Goal: Information Seeking & Learning: Check status

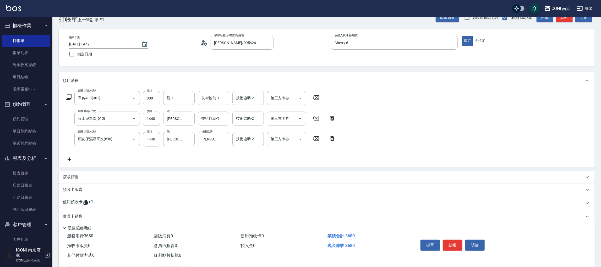
scroll to position [78, 0]
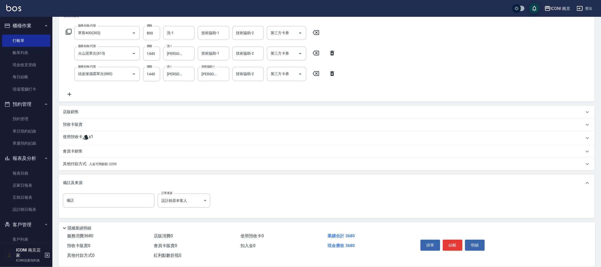
click at [111, 166] on p "其他付款方式 入金可用餘額: 2259" at bounding box center [90, 164] width 54 height 6
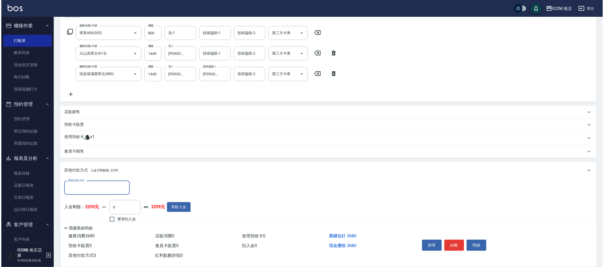
scroll to position [0, 0]
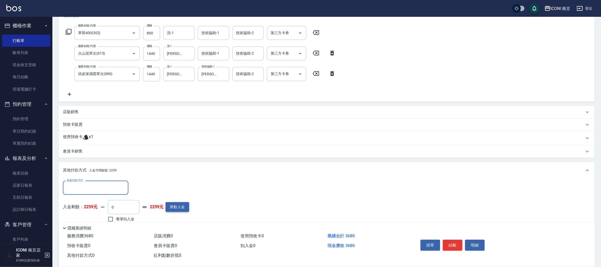
click at [179, 205] on button "異動入金" at bounding box center [178, 207] width 24 height 10
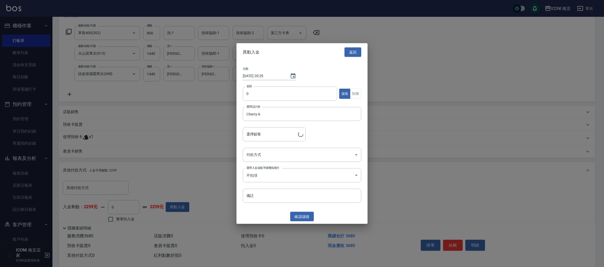
type input "黃威誠/0956261494/CH0740313"
click at [263, 90] on input "0" at bounding box center [290, 94] width 94 height 14
type input "6000"
click at [276, 157] on body "ICONI 南京 登出 櫃檯作業 打帳單 帳單列表 現金收支登錄 每日結帳 現場電腦打卡 預約管理 預約管理 單日預約紀錄 單週預約紀錄 報表及分析 報表目錄…" at bounding box center [302, 123] width 604 height 402
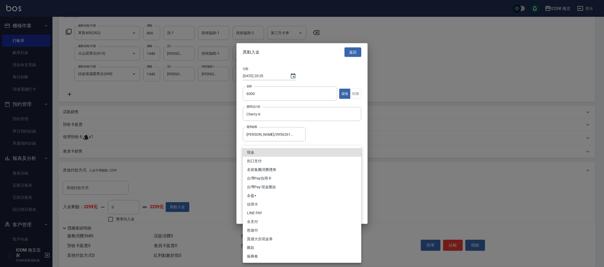
click at [260, 247] on li "匯款" at bounding box center [302, 247] width 118 height 9
type input "匯款"
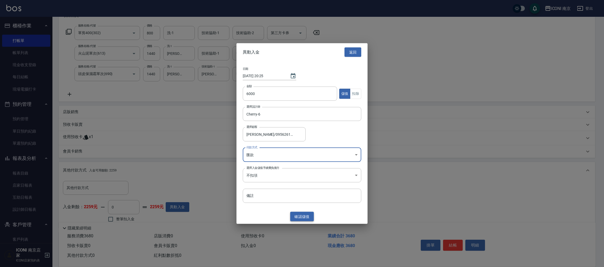
click at [306, 214] on button "確認 儲值" at bounding box center [302, 216] width 24 height 10
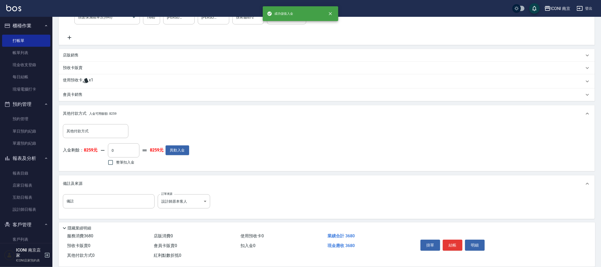
scroll to position [135, 0]
click at [123, 157] on label "整筆扣入金" at bounding box center [119, 161] width 29 height 11
click at [116, 157] on input "整筆扣入金" at bounding box center [110, 161] width 11 height 11
checkbox input "true"
type input "3680"
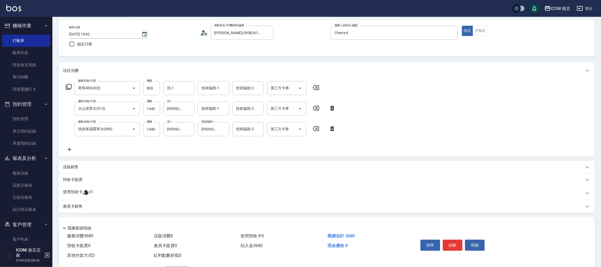
scroll to position [17, 0]
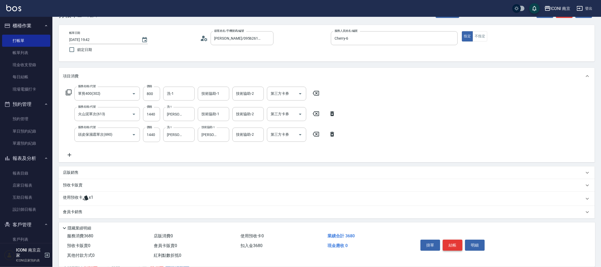
click at [451, 246] on button "結帳" at bounding box center [453, 244] width 20 height 11
type input "2025/09/23 20:25"
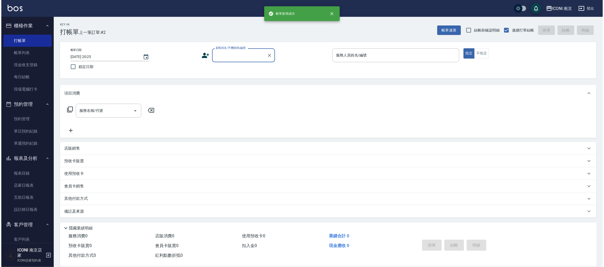
scroll to position [0, 0]
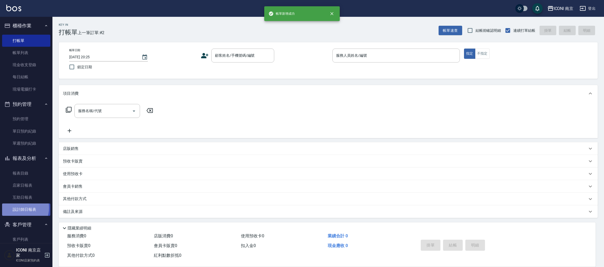
click at [20, 207] on link "設計師日報表" at bounding box center [26, 209] width 48 height 12
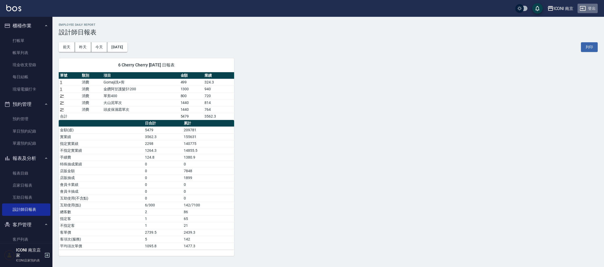
click at [586, 11] on button "登出" at bounding box center [588, 9] width 20 height 10
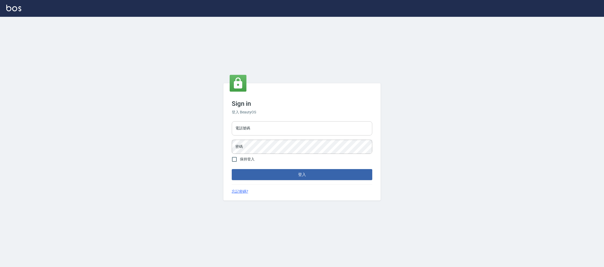
click at [266, 130] on input "電話號碼" at bounding box center [302, 128] width 141 height 14
type input "0981921116"
click at [232, 169] on button "登入" at bounding box center [302, 174] width 141 height 11
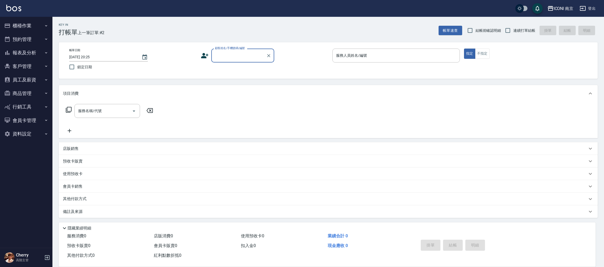
drag, startPoint x: 568, startPoint y: 3, endPoint x: 566, endPoint y: 10, distance: 7.5
click at [567, 5] on div "ICONI 南京 登出" at bounding box center [302, 8] width 604 height 17
click at [567, 9] on div "ICONI 南京" at bounding box center [564, 8] width 20 height 7
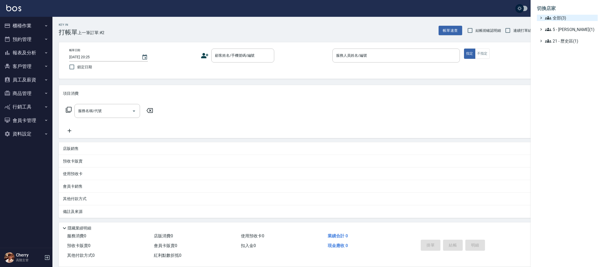
click at [562, 17] on span "全部(3)" at bounding box center [570, 18] width 51 height 6
click at [560, 32] on span "PS23" at bounding box center [569, 33] width 51 height 6
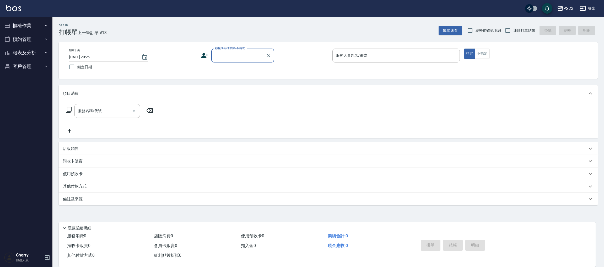
click at [36, 55] on button "報表及分析" at bounding box center [26, 53] width 48 height 14
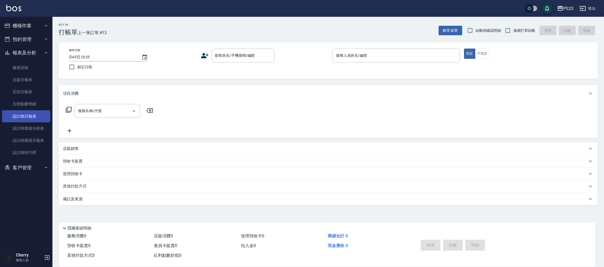
click at [32, 116] on link "設計師日報表" at bounding box center [26, 116] width 48 height 12
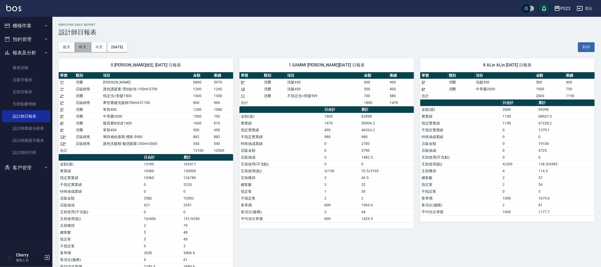
click at [81, 46] on button "昨天" at bounding box center [83, 47] width 16 height 10
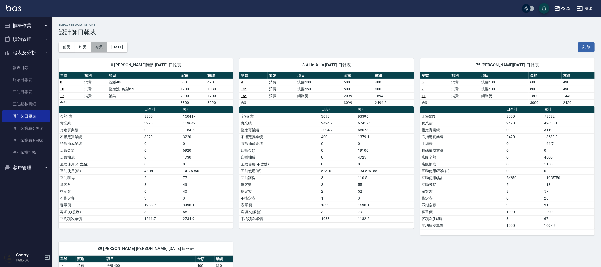
click at [99, 49] on button "今天" at bounding box center [99, 47] width 16 height 10
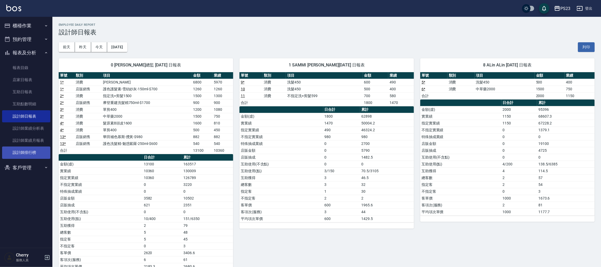
click at [22, 153] on link "設計師排行榜" at bounding box center [26, 152] width 48 height 12
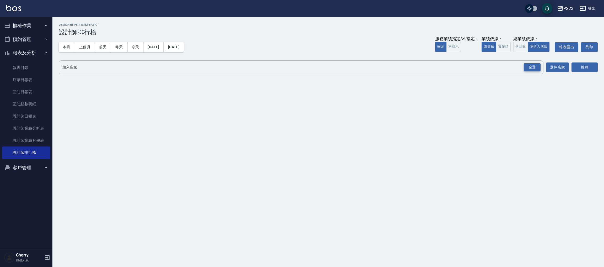
click at [532, 64] on div "全選" at bounding box center [532, 67] width 17 height 8
click at [587, 69] on button "搜尋" at bounding box center [584, 68] width 26 height 10
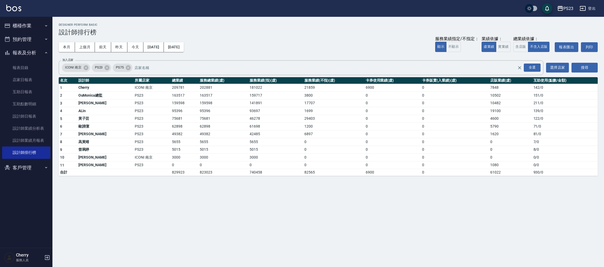
click at [19, 28] on button "櫃檯作業" at bounding box center [26, 26] width 48 height 14
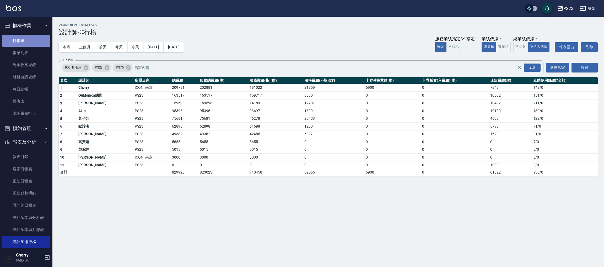
click at [31, 41] on link "打帳單" at bounding box center [26, 41] width 48 height 12
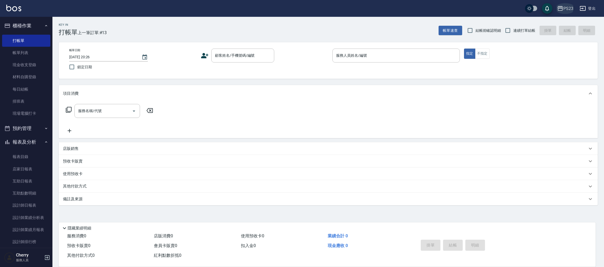
click at [572, 8] on div "PS23" at bounding box center [568, 8] width 10 height 7
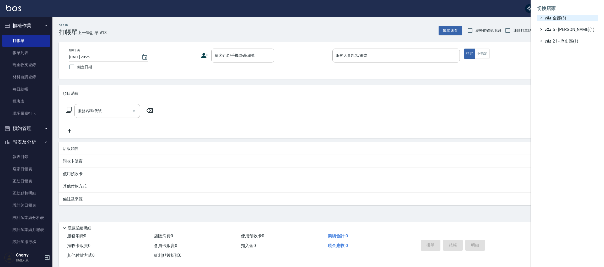
click at [566, 16] on span "全部(3)" at bounding box center [570, 18] width 51 height 6
click at [561, 24] on span "ICONI 南京" at bounding box center [569, 24] width 51 height 6
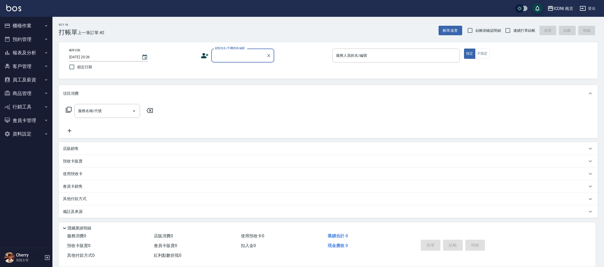
click at [27, 76] on button "員工及薪資" at bounding box center [26, 80] width 48 height 14
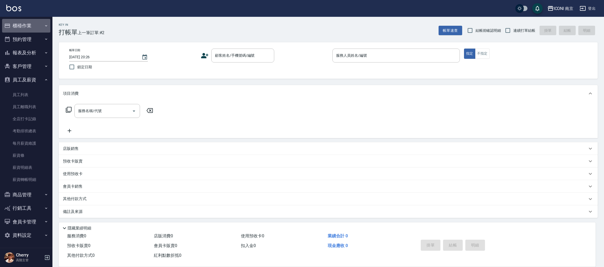
click at [37, 29] on button "櫃檯作業" at bounding box center [26, 26] width 48 height 14
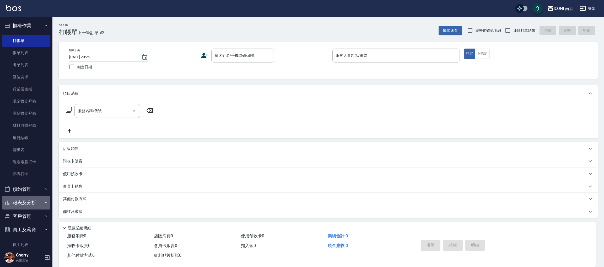
click at [29, 203] on button "報表及分析" at bounding box center [26, 203] width 48 height 14
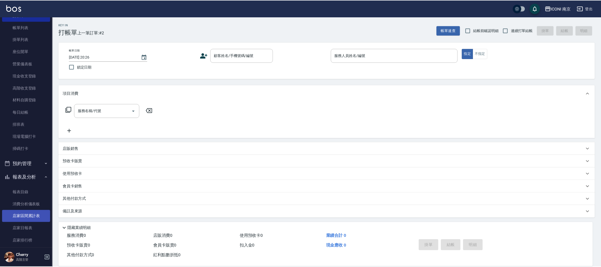
scroll to position [39, 0]
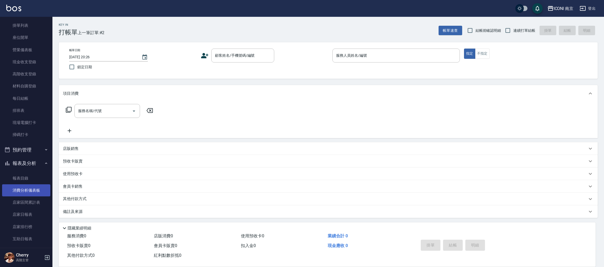
click at [28, 189] on link "消費分析儀表板" at bounding box center [26, 190] width 48 height 12
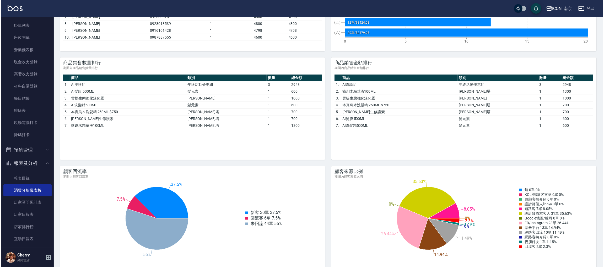
scroll to position [616, 0]
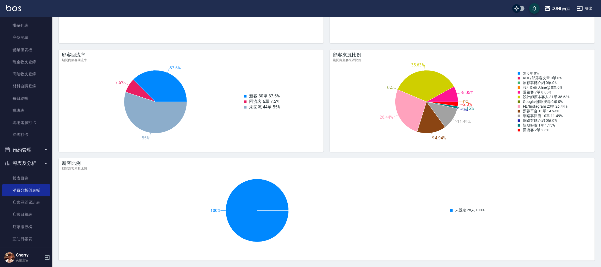
click at [560, 10] on div "ICONI 南京" at bounding box center [561, 8] width 20 height 7
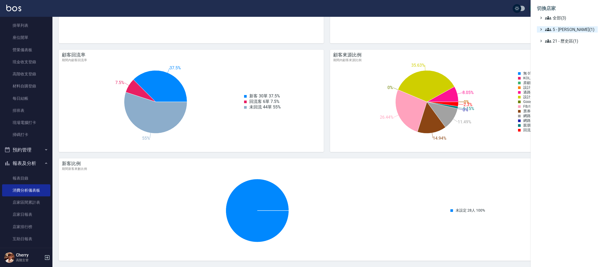
click at [561, 31] on span "5 - 陳嘉宏(1)" at bounding box center [570, 29] width 51 height 6
click at [557, 17] on span "全部(3)" at bounding box center [570, 18] width 51 height 6
click at [559, 22] on span "ICONI 南京" at bounding box center [569, 24] width 51 height 6
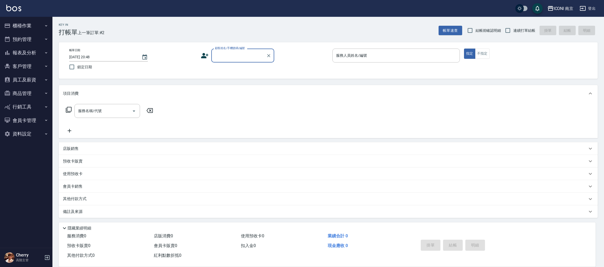
click at [560, 6] on div "ICONI 南京" at bounding box center [564, 8] width 20 height 7
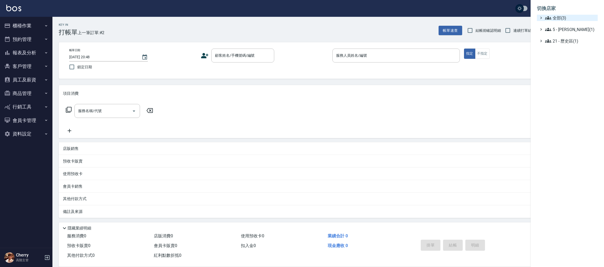
click at [562, 19] on span "全部(3)" at bounding box center [570, 18] width 51 height 6
click at [559, 32] on span "PS23" at bounding box center [569, 33] width 51 height 6
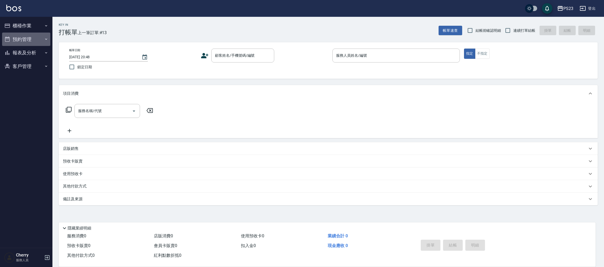
click at [34, 37] on button "預約管理" at bounding box center [26, 40] width 48 height 14
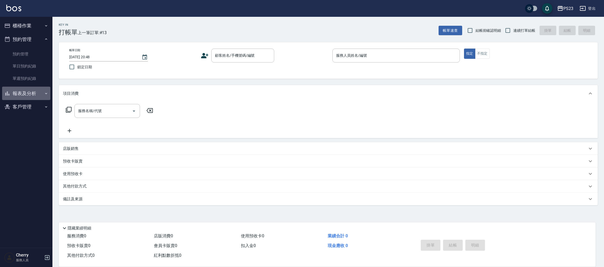
click at [32, 93] on button "報表及分析" at bounding box center [26, 94] width 48 height 14
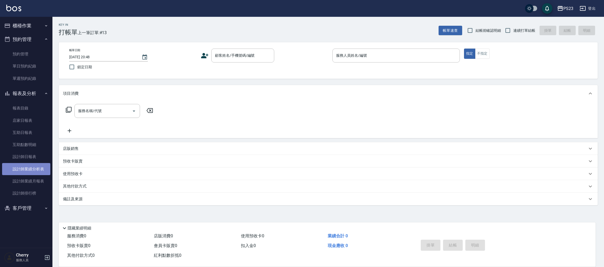
click at [38, 166] on link "設計師業績分析表" at bounding box center [26, 169] width 48 height 12
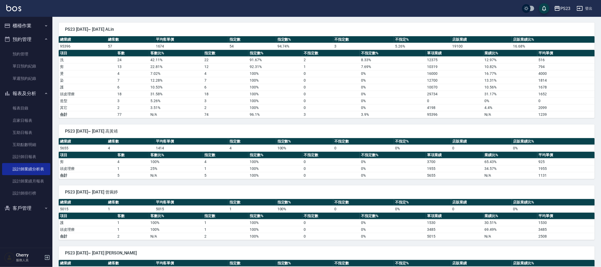
scroll to position [354, 0]
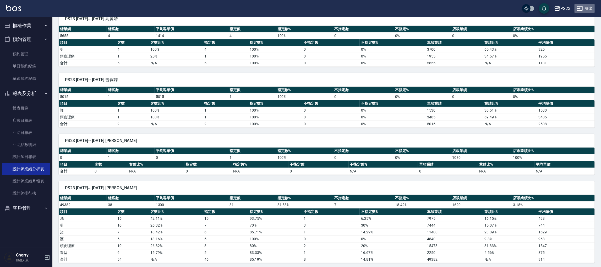
click at [589, 8] on button "登出" at bounding box center [585, 9] width 20 height 10
